Goal: Task Accomplishment & Management: Use online tool/utility

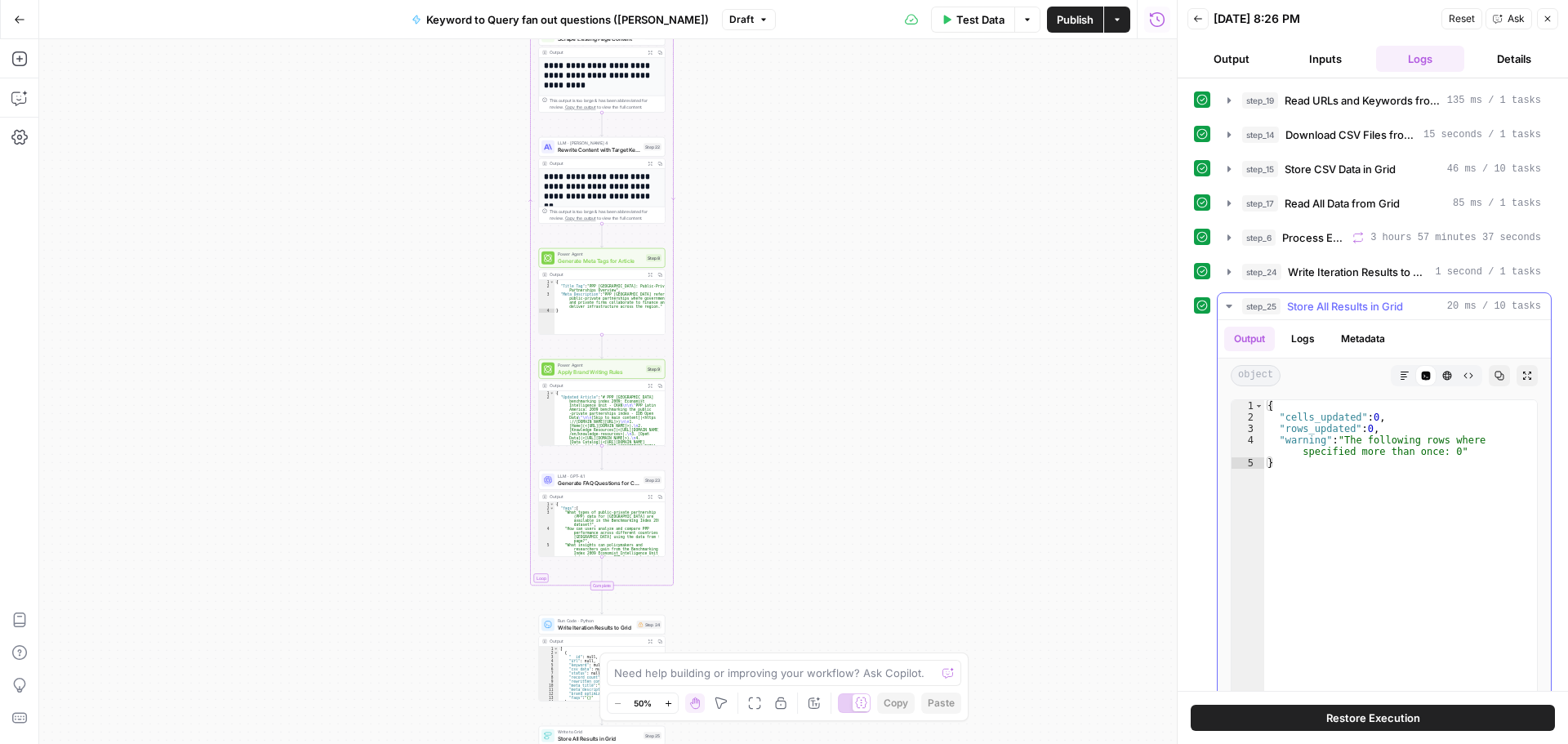
scroll to position [47, 0]
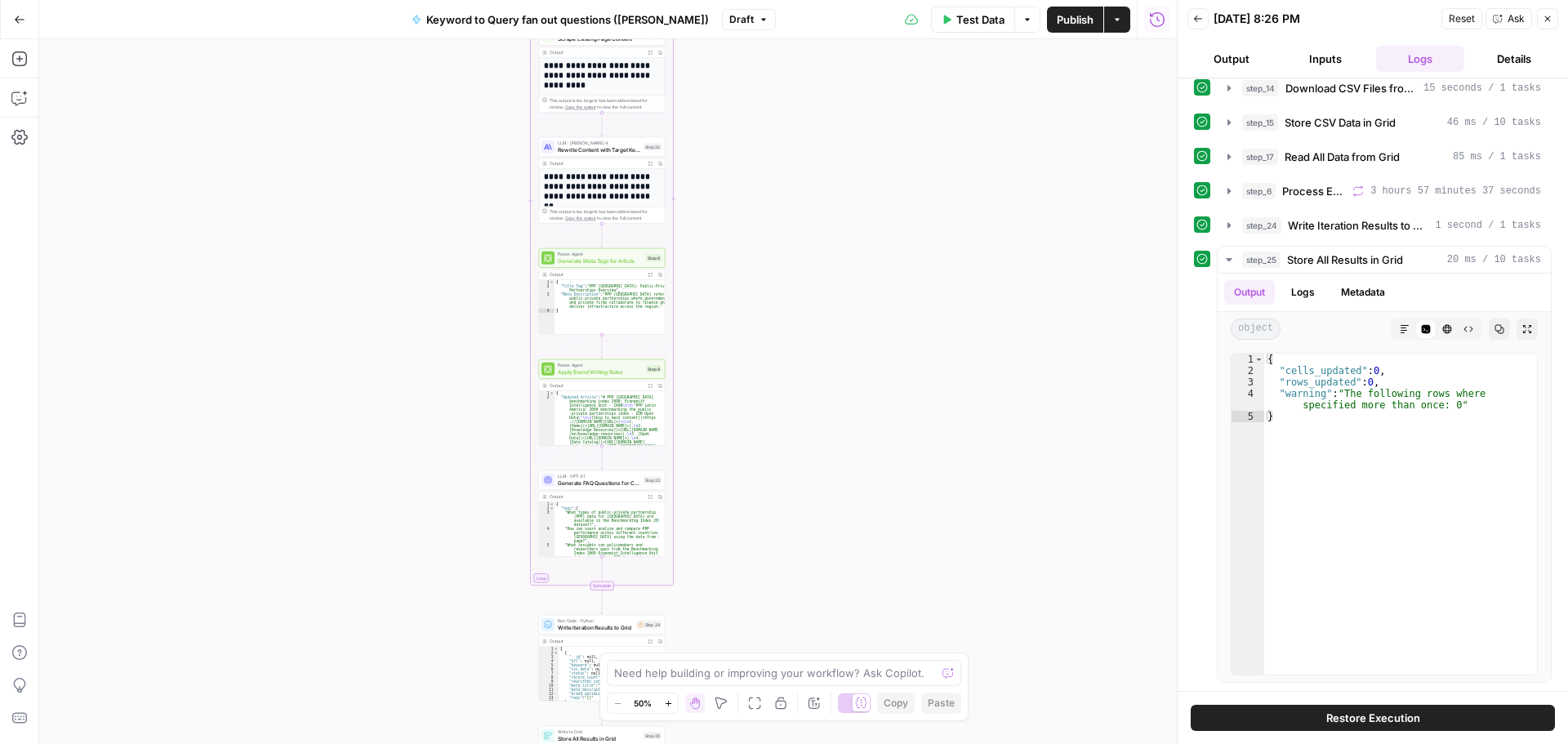
click at [1414, 715] on span "Restore Execution" at bounding box center [1373, 718] width 94 height 16
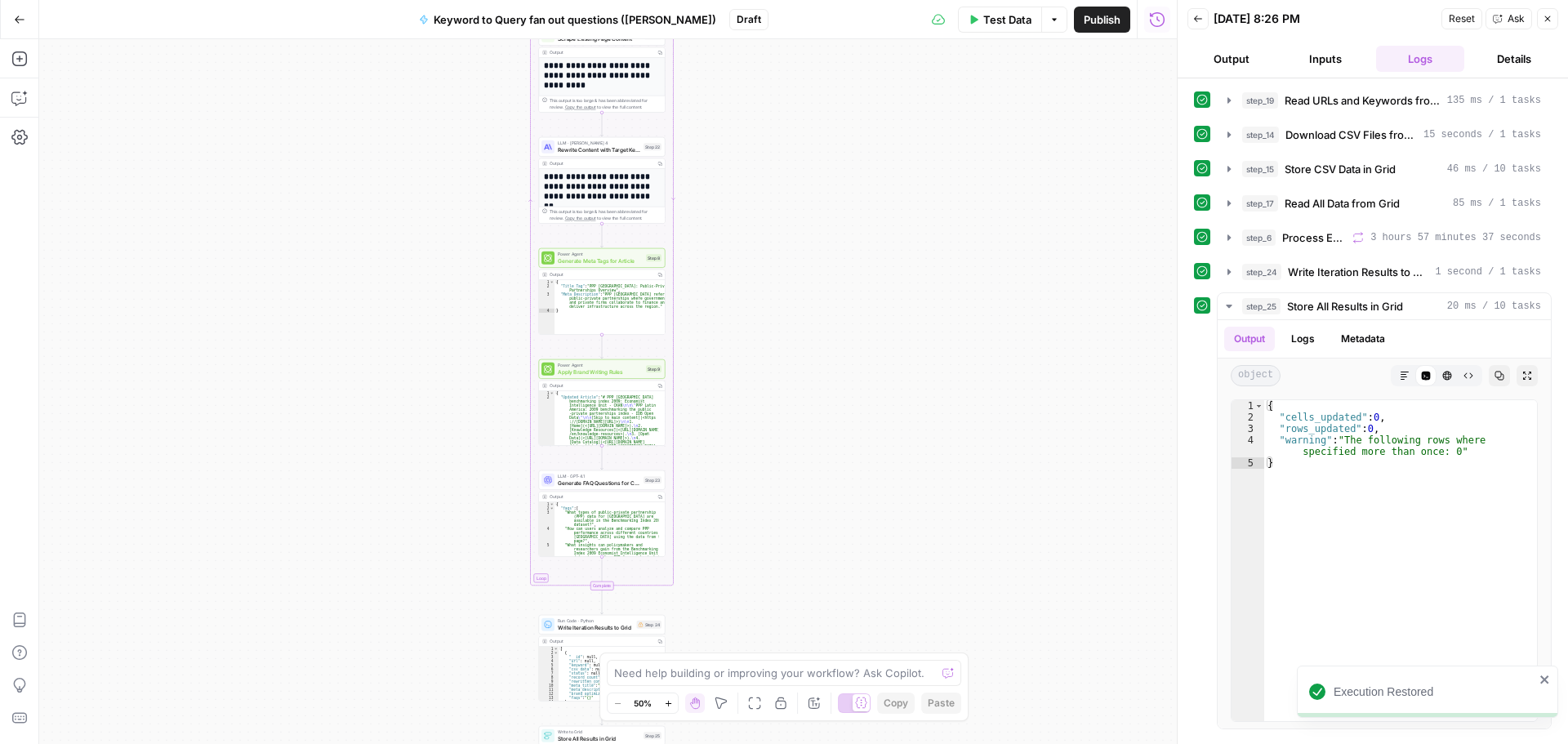
scroll to position [0, 0]
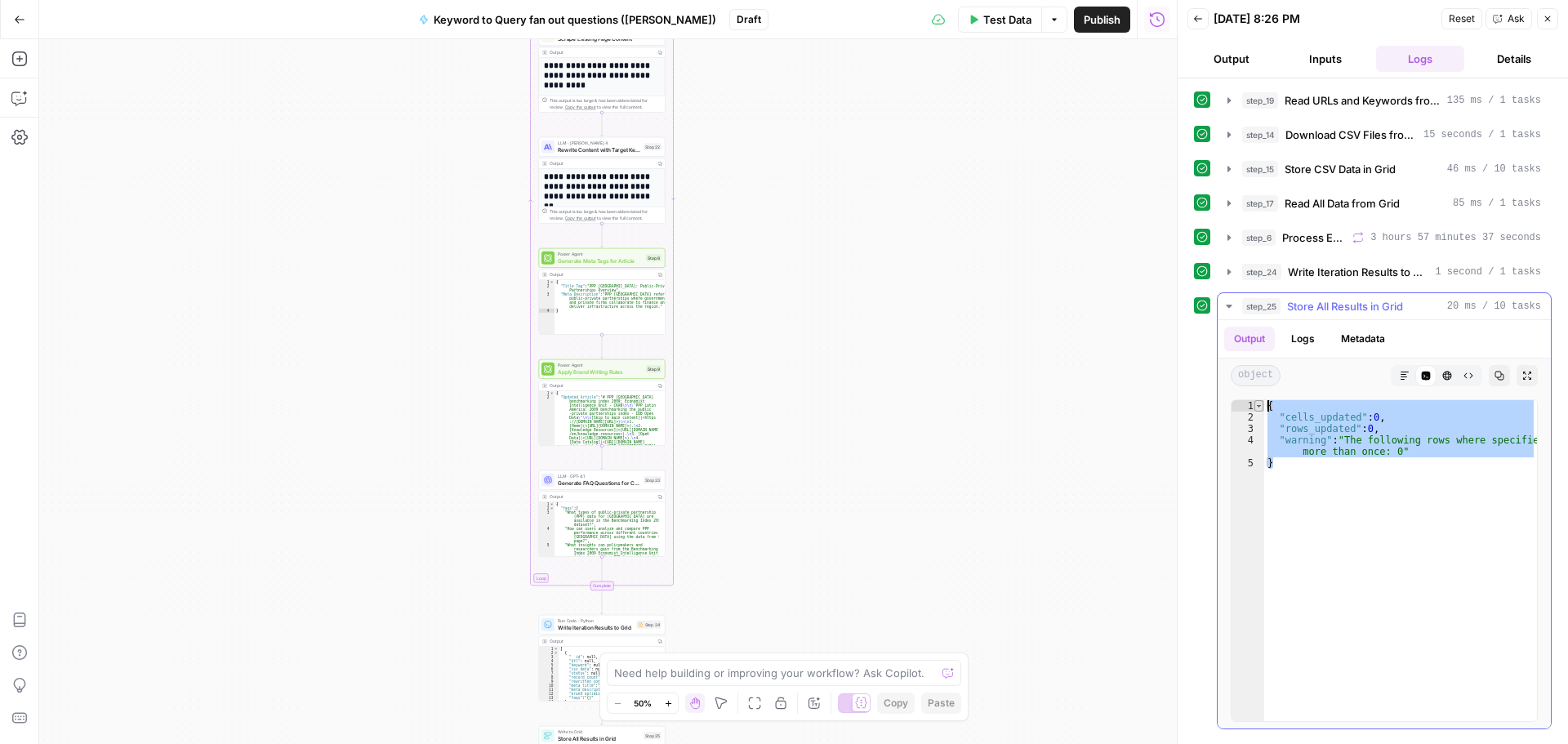
drag, startPoint x: 1424, startPoint y: 462, endPoint x: 1263, endPoint y: 401, distance: 172.2
click at [1263, 401] on div "* 1 2 3 4 5 { "cells_updated" : 0 , "rows_updated" : 0 , "warning" : "The follo…" at bounding box center [1385, 561] width 307 height 323
type textarea "**********"
click at [728, 673] on textarea at bounding box center [775, 672] width 322 height 16
type textarea "n"
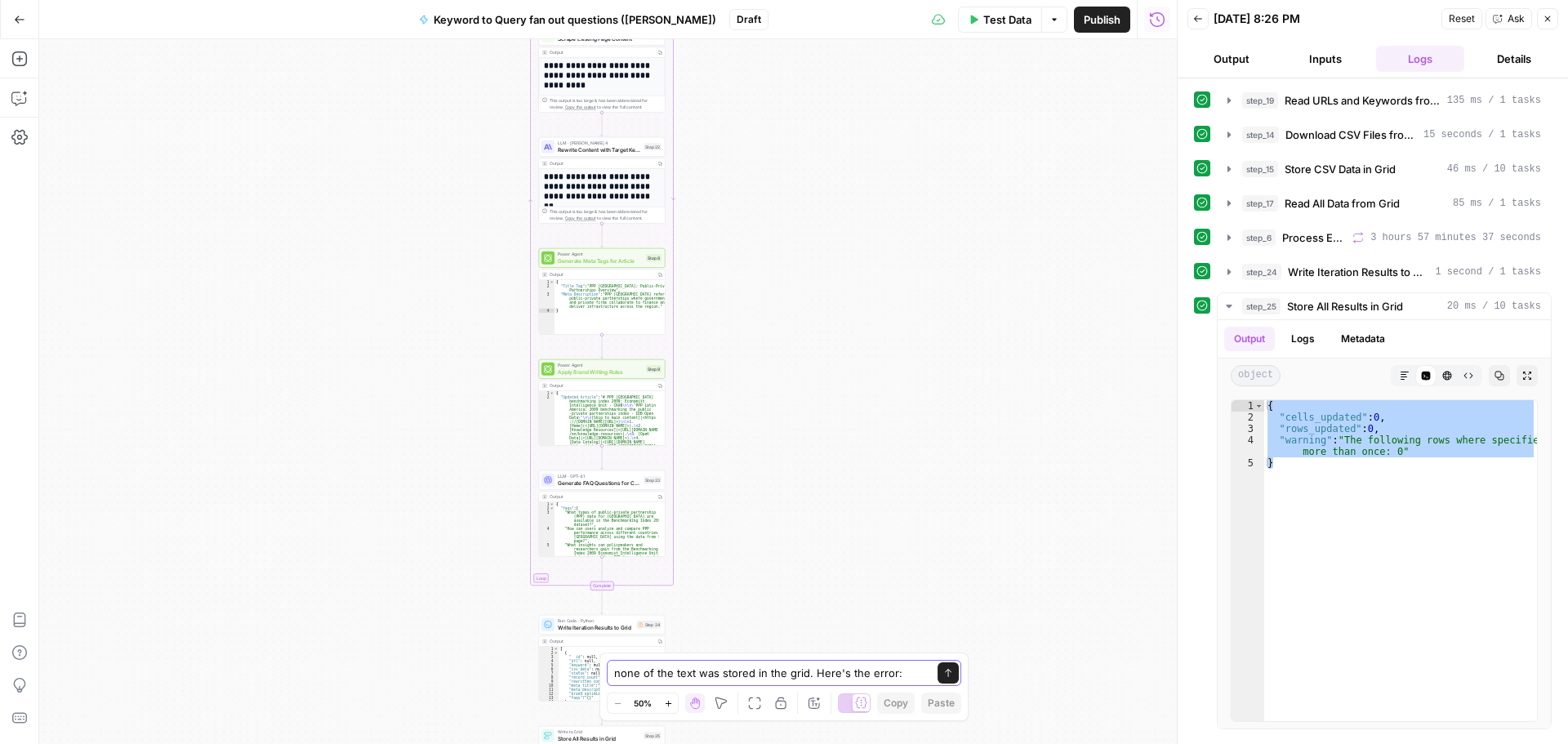
paste textarea "{ "cells_updated": 0, "rows_updated": 0, "warning": "The following rows where s…"
type textarea "none of the text was stored in the grid. Here's the error: { "cells_updated": 0…"
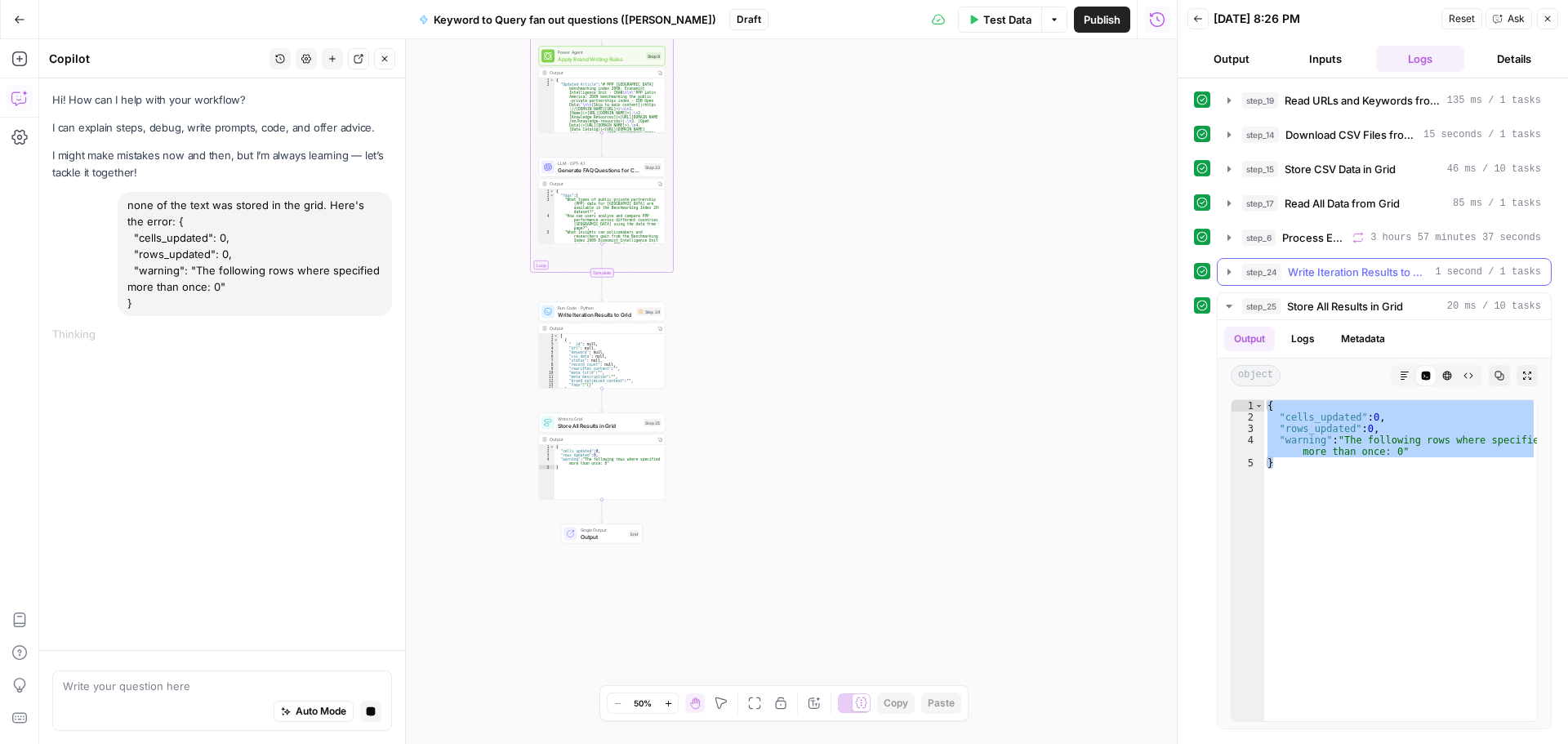
click at [1389, 268] on span "Write Iteration Results to Grid" at bounding box center [1358, 271] width 141 height 16
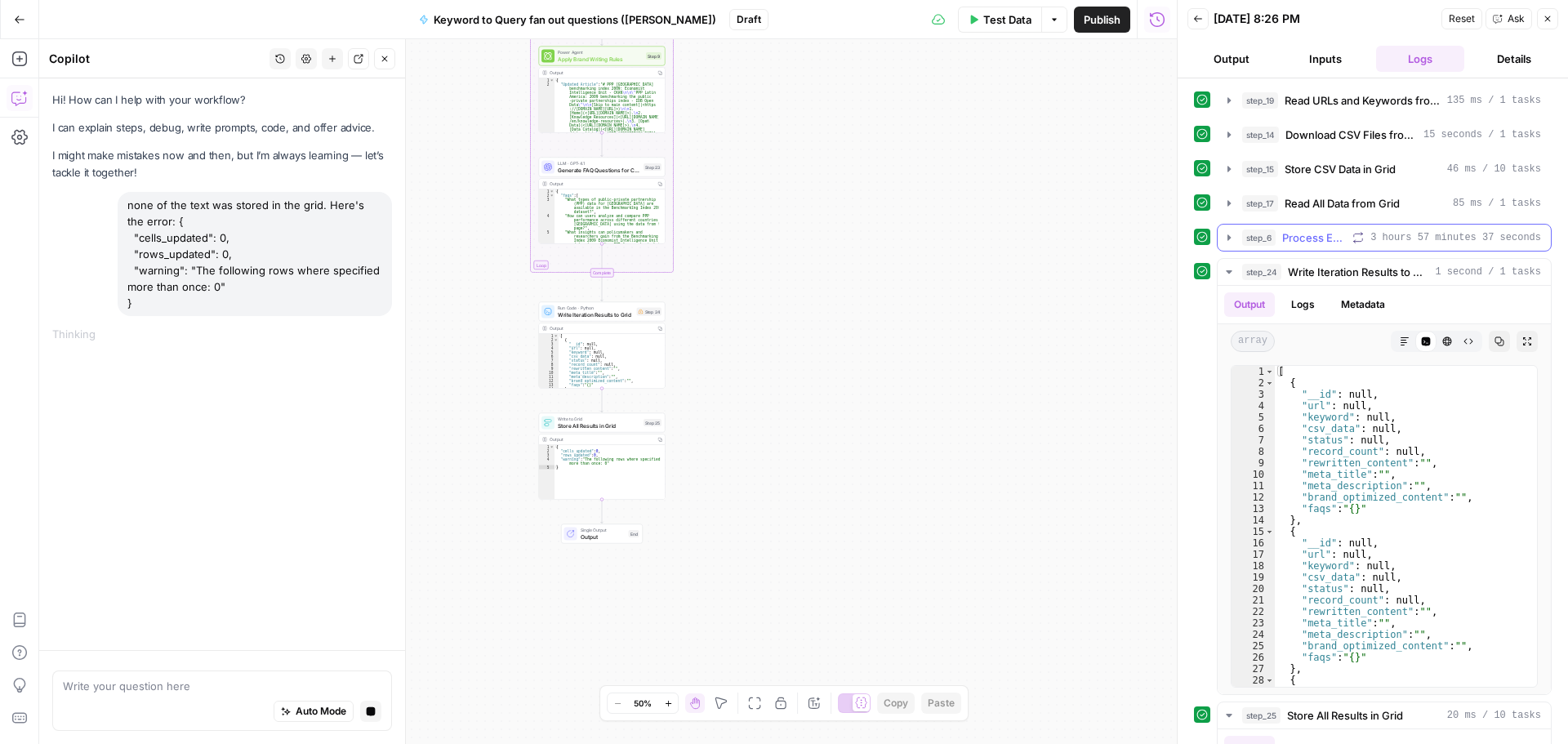
click at [1356, 239] on icon "button" at bounding box center [1357, 237] width 11 height 11
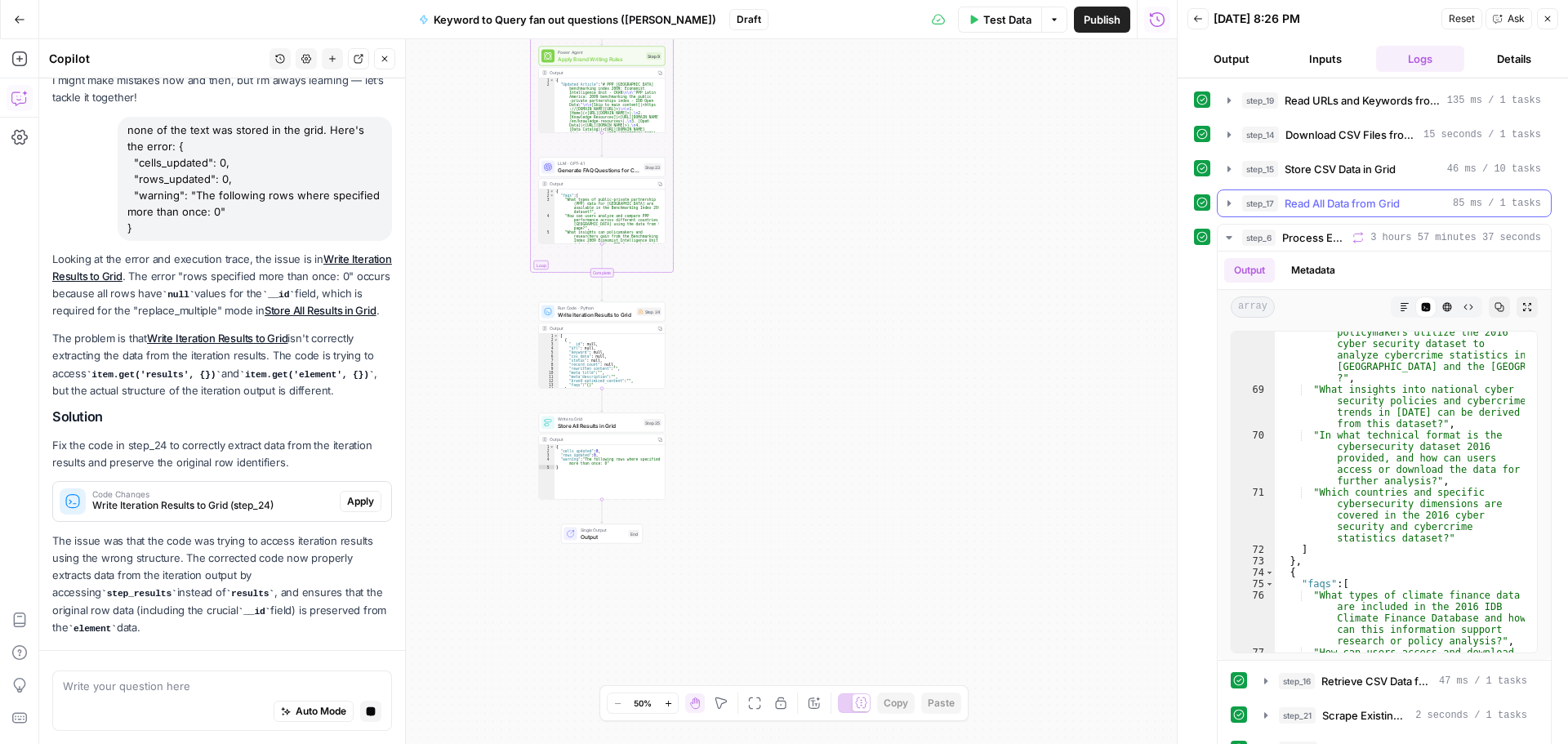
scroll to position [140, 0]
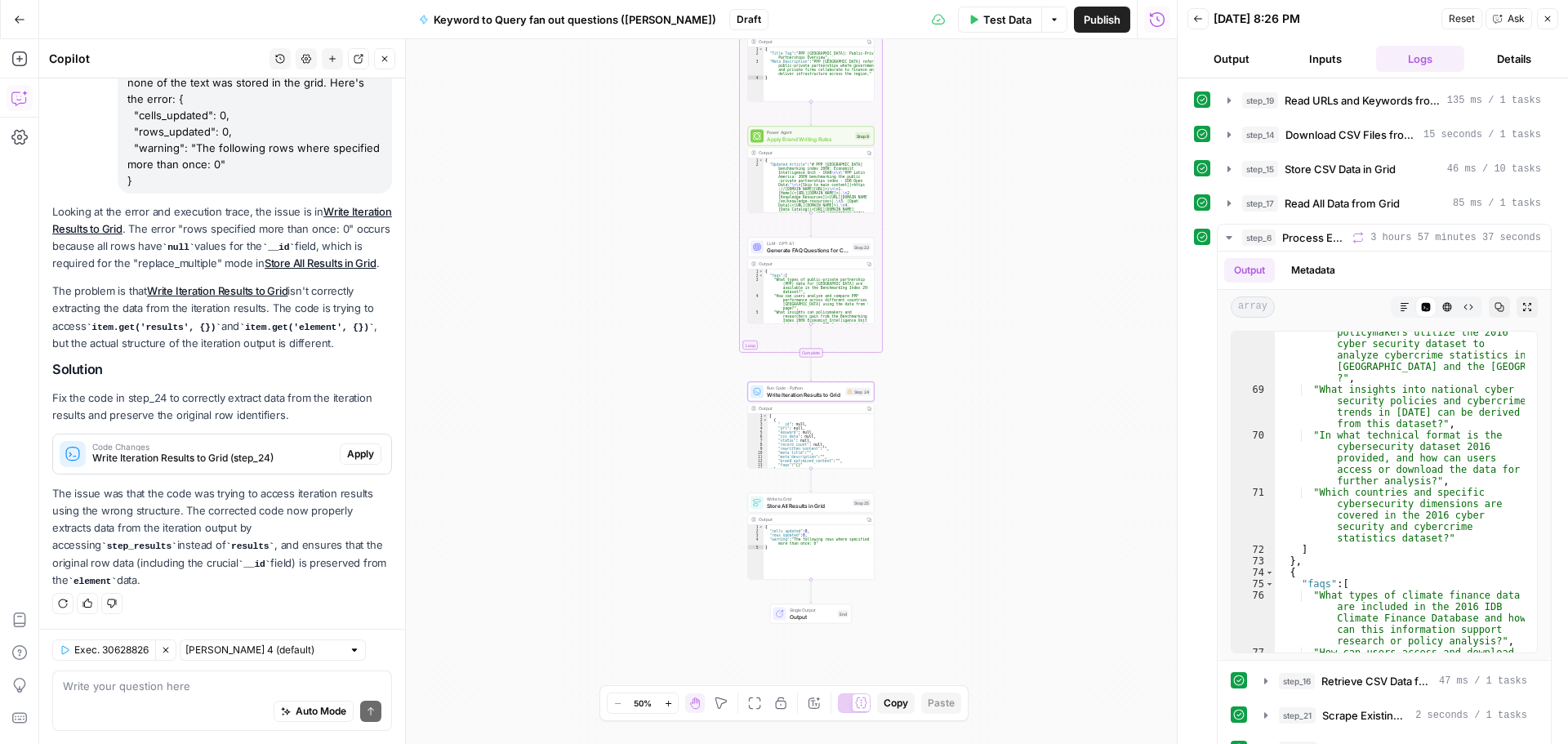
click at [340, 457] on button "Apply" at bounding box center [360, 454] width 42 height 21
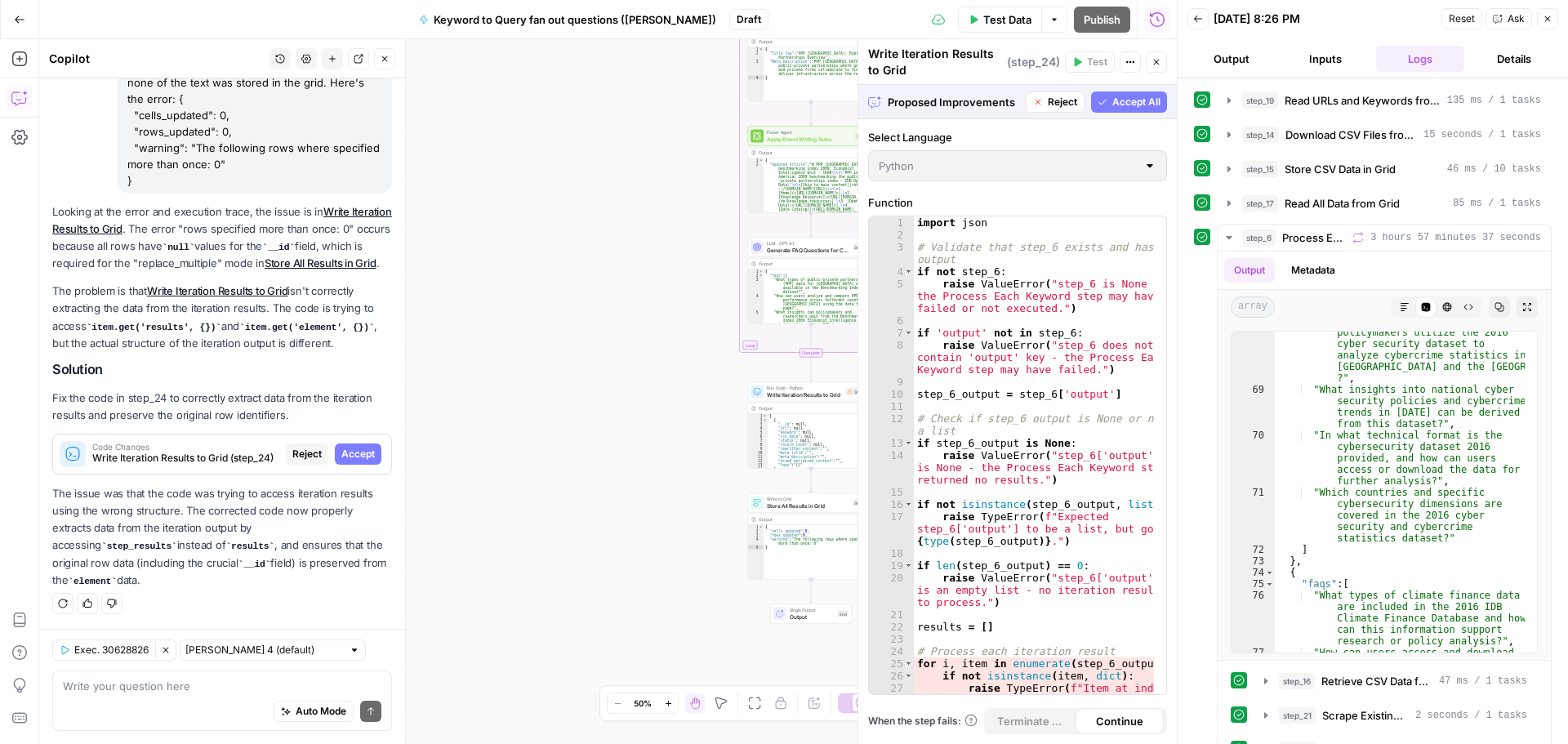
click at [1141, 101] on span "Accept All" at bounding box center [1136, 102] width 48 height 15
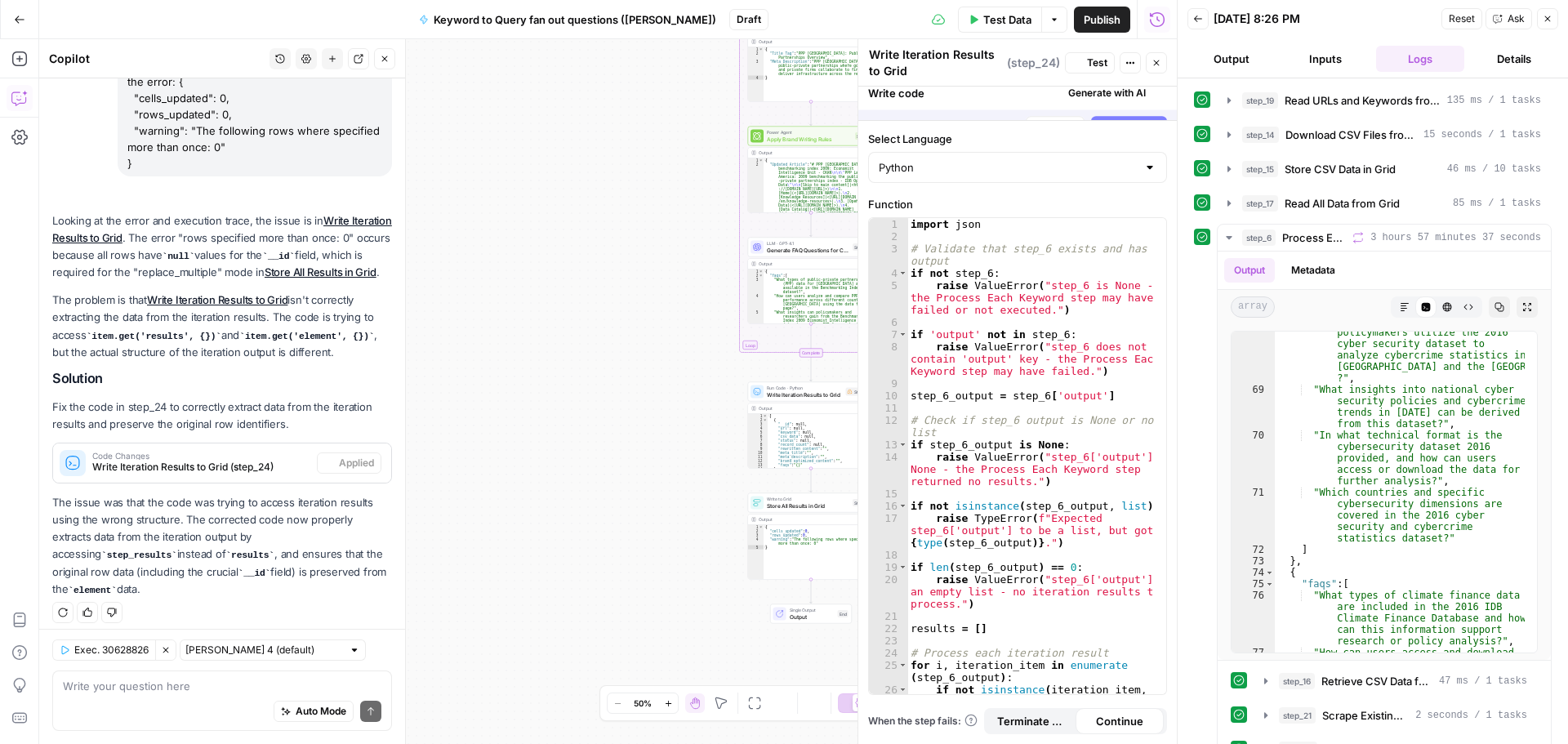
scroll to position [166, 0]
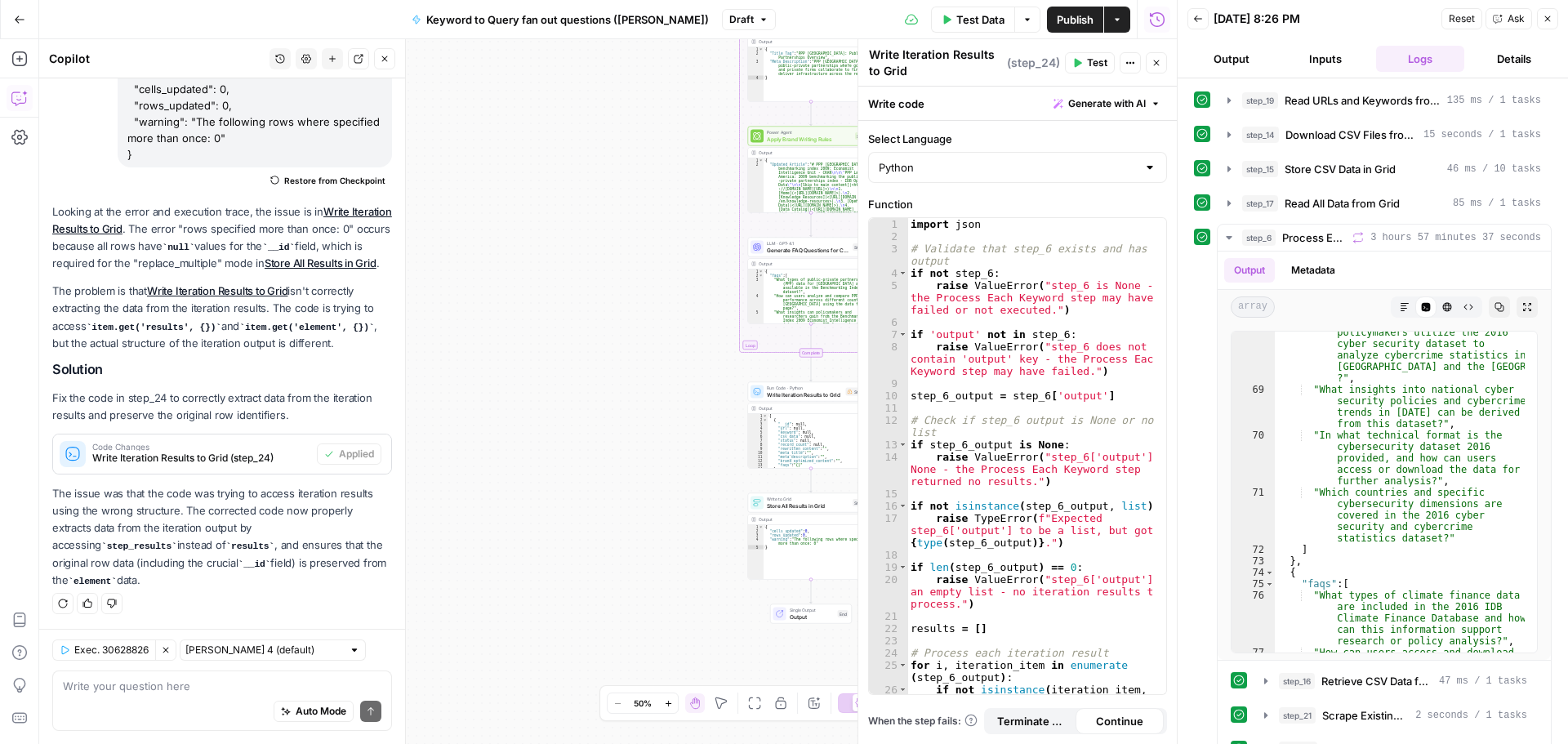
click at [1147, 55] on button "Close" at bounding box center [1156, 62] width 21 height 21
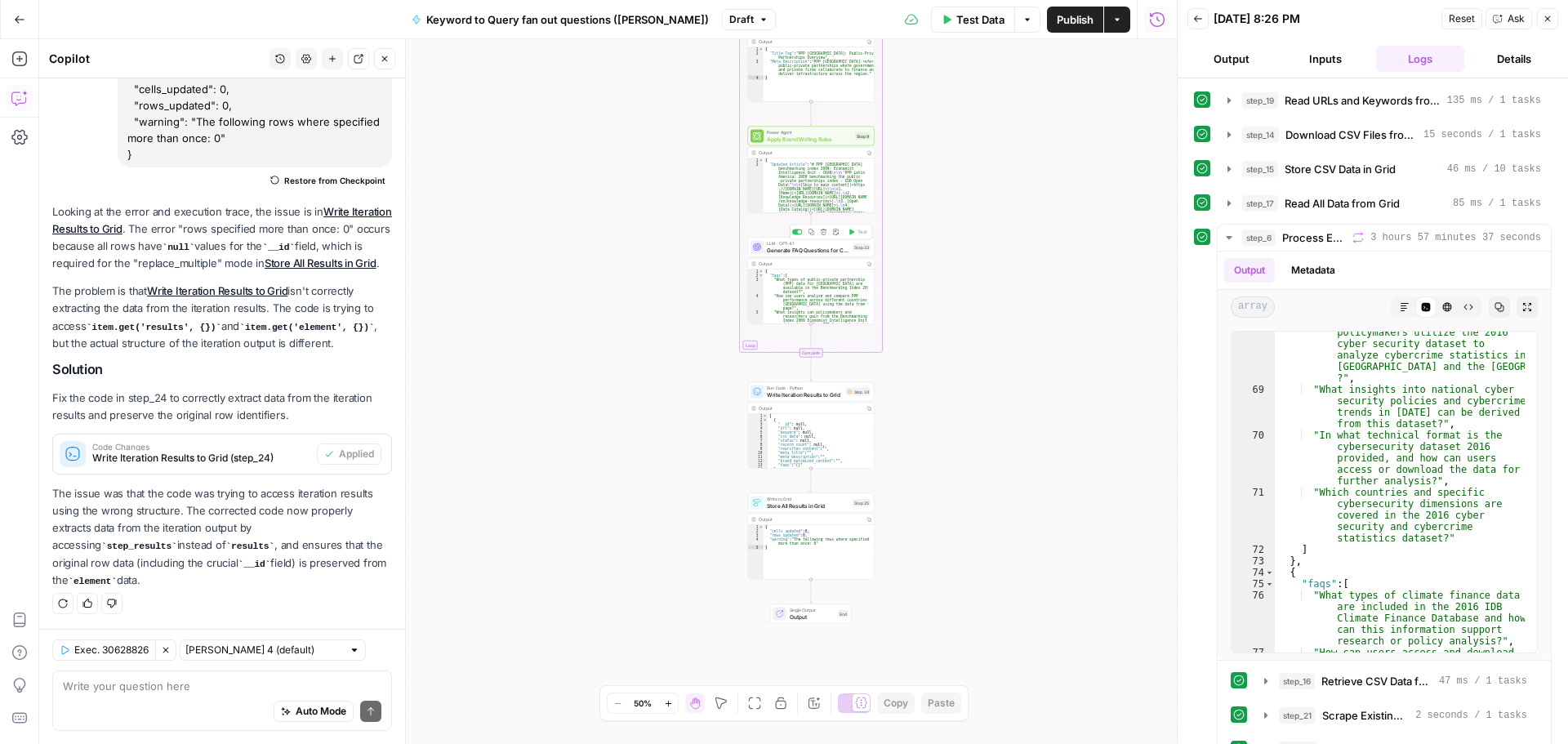
click at [829, 250] on span "Generate FAQ Questions for Current Keyword" at bounding box center [808, 250] width 83 height 9
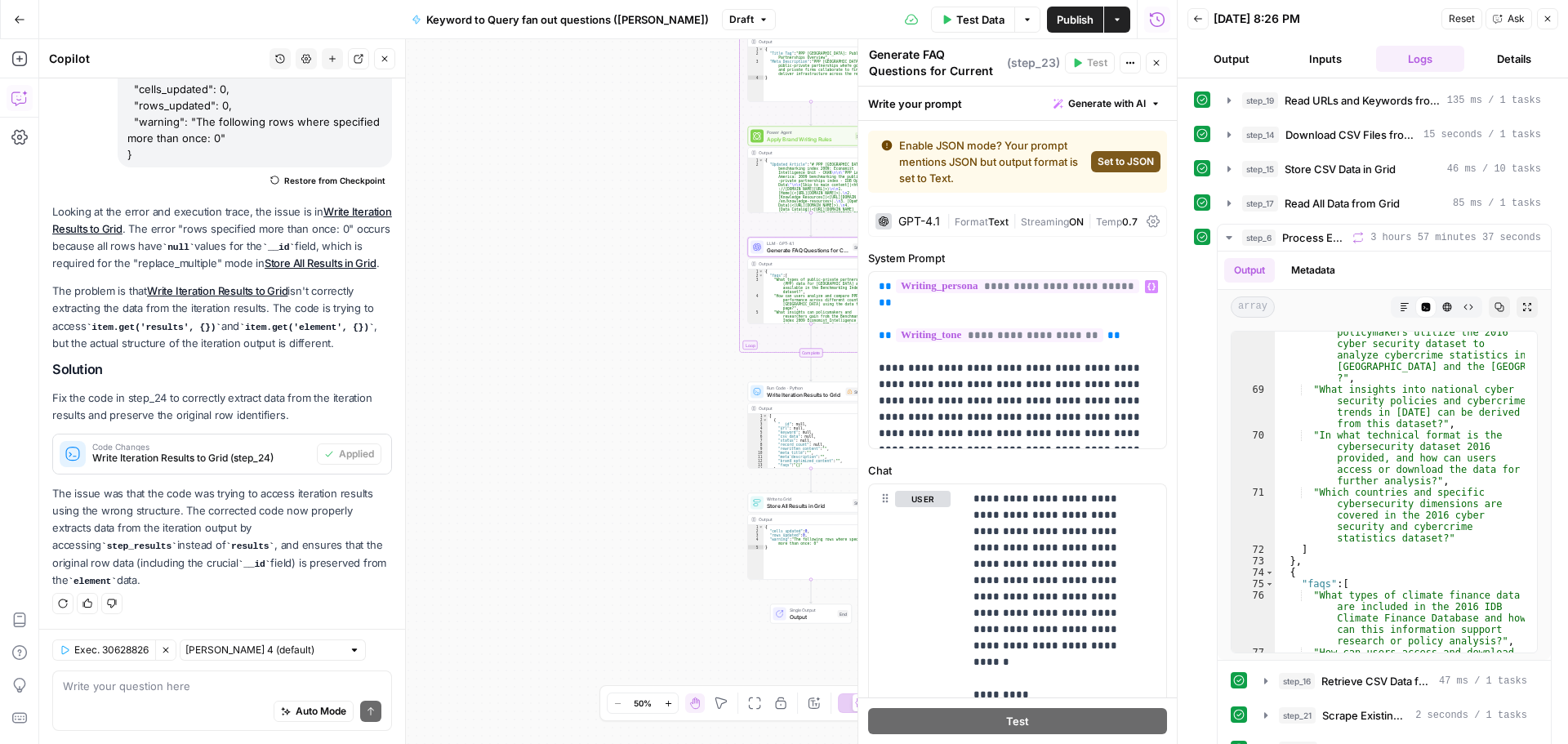
scroll to position [82, 0]
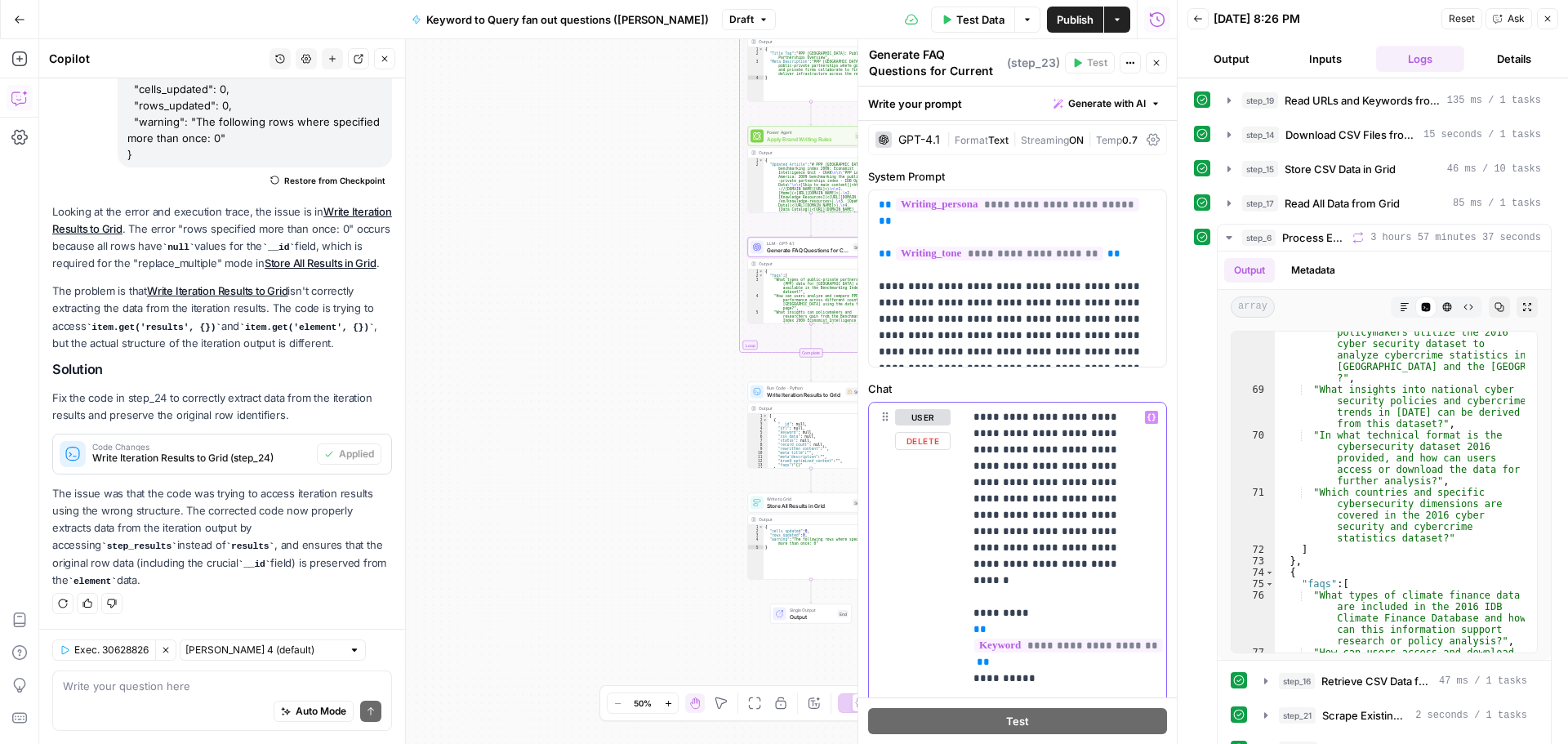
click at [1076, 15] on span "Publish" at bounding box center [1075, 19] width 37 height 16
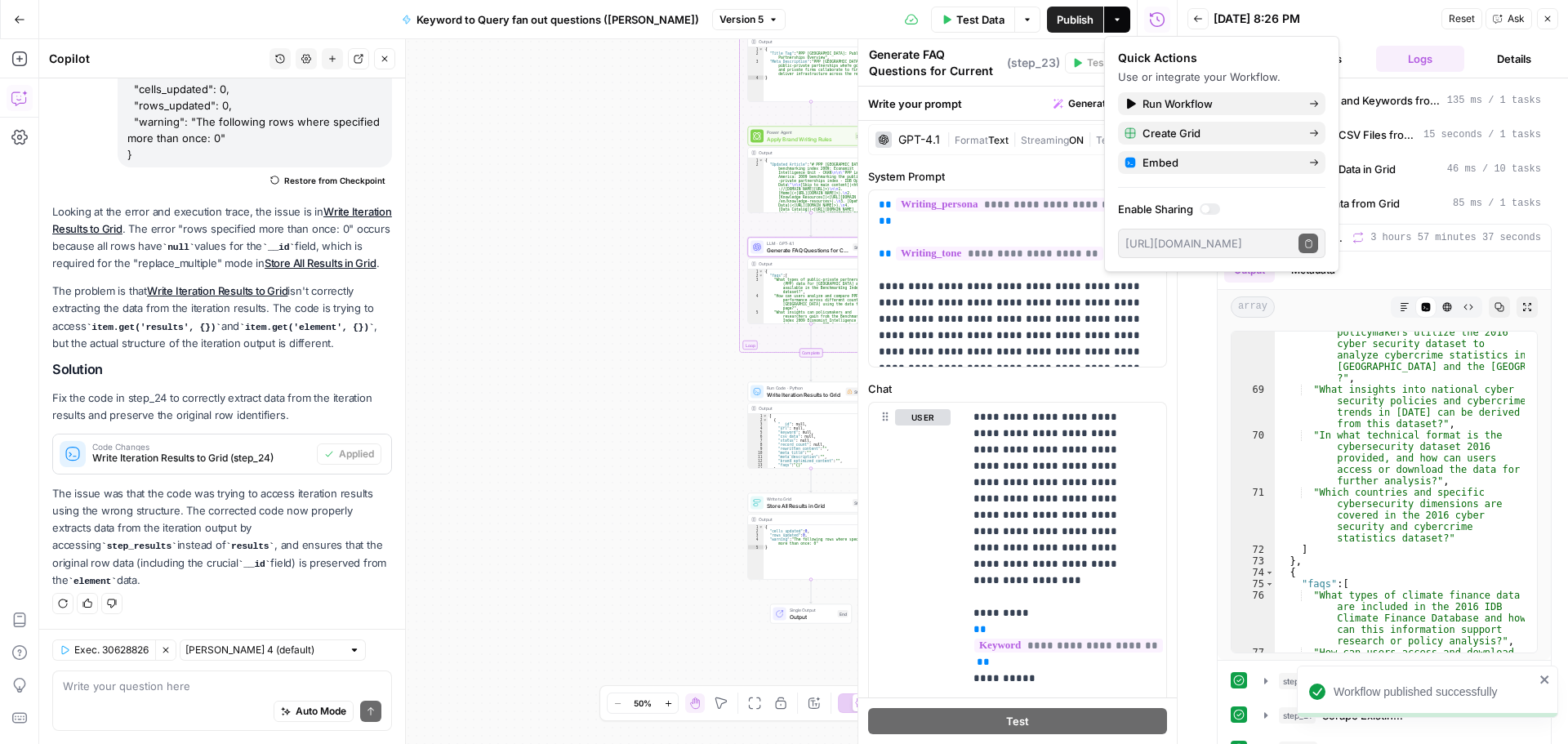
click at [989, 14] on span "Test Data" at bounding box center [980, 19] width 48 height 16
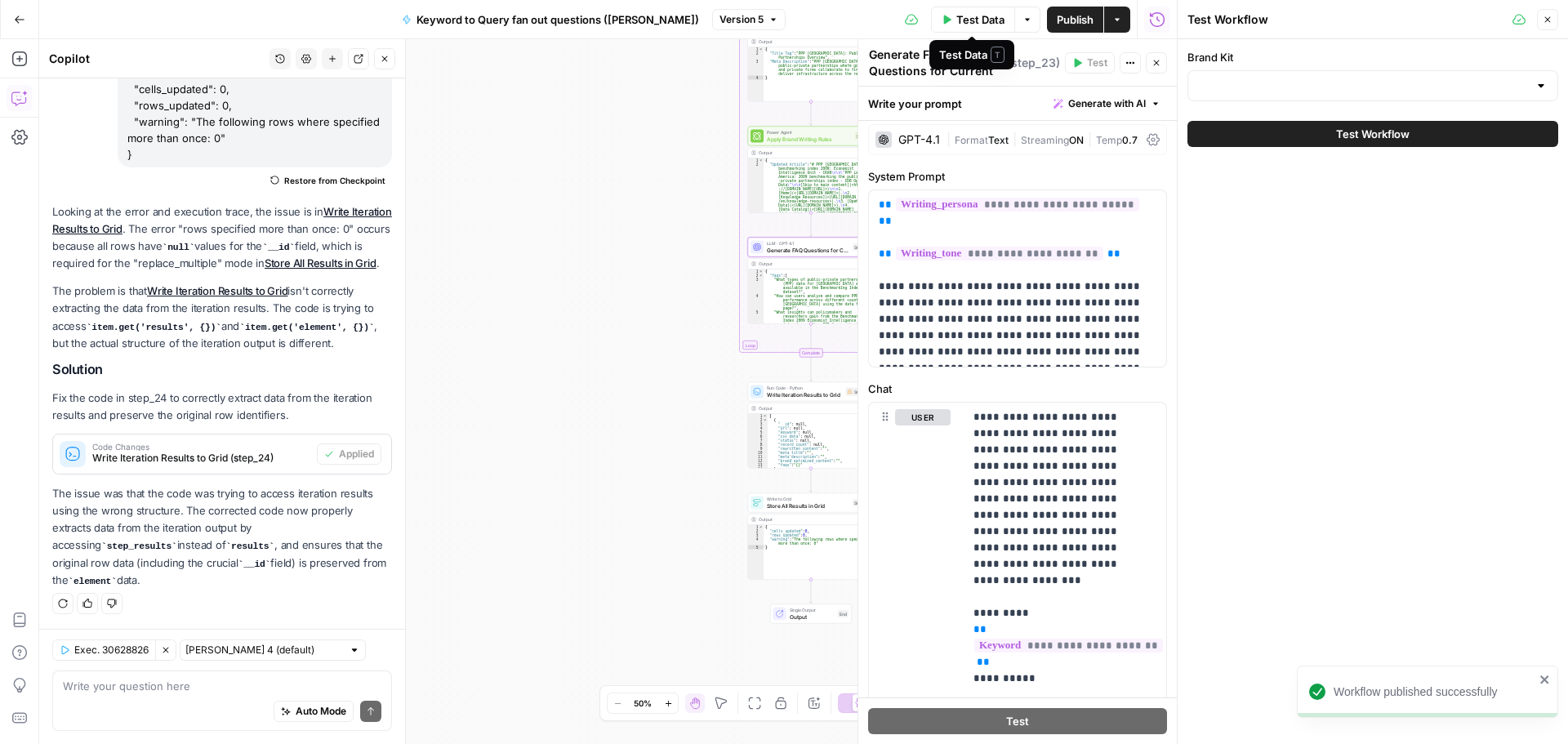
type input "IDB Open Data"
click at [1453, 135] on button "Test Workflow" at bounding box center [1373, 134] width 371 height 26
